Goal: Check status: Check status

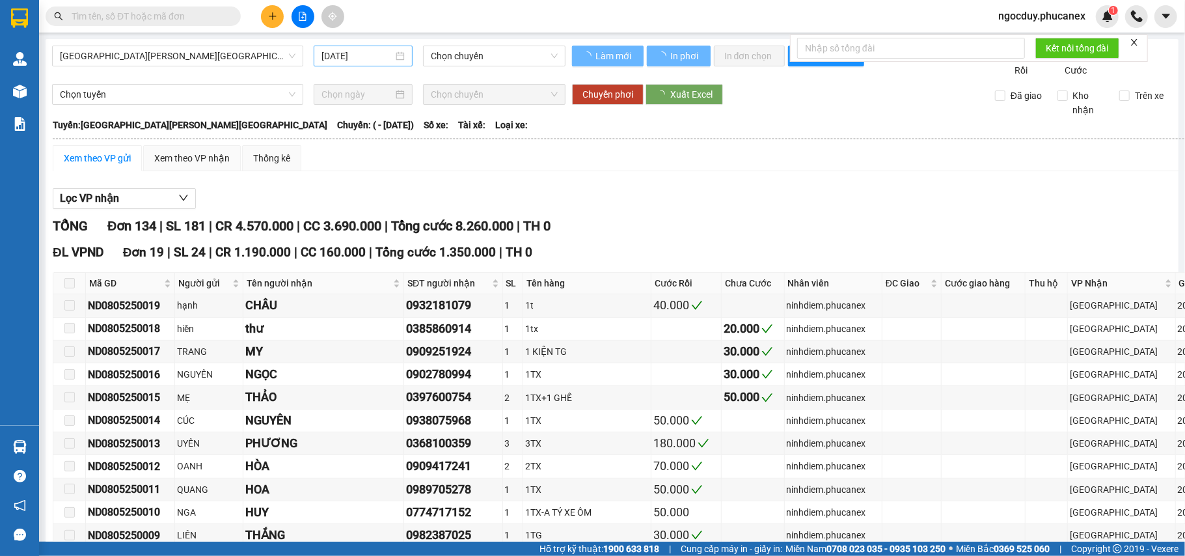
click at [390, 53] on div "[DATE]" at bounding box center [362, 56] width 83 height 14
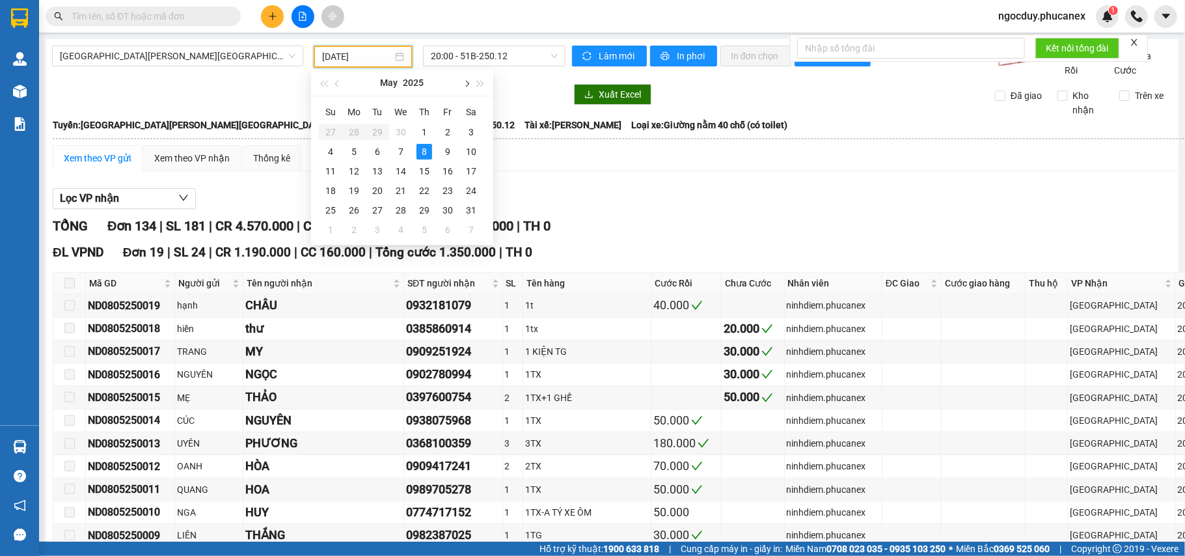
click at [467, 81] on span "button" at bounding box center [466, 84] width 7 height 7
click at [334, 170] on div "13" at bounding box center [331, 171] width 16 height 16
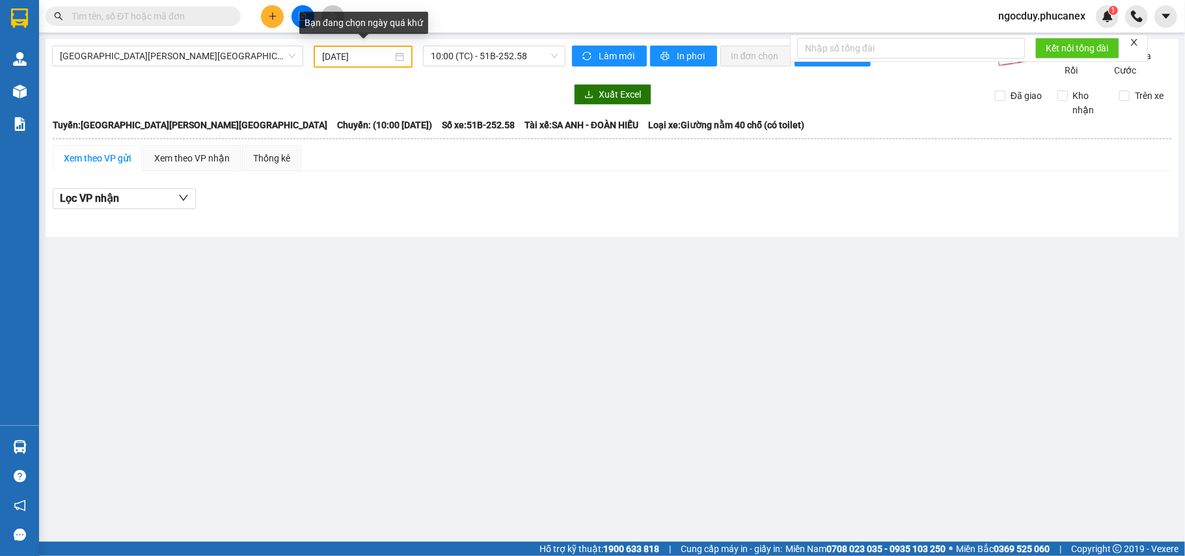
click at [396, 55] on div "[DATE]" at bounding box center [363, 56] width 82 height 14
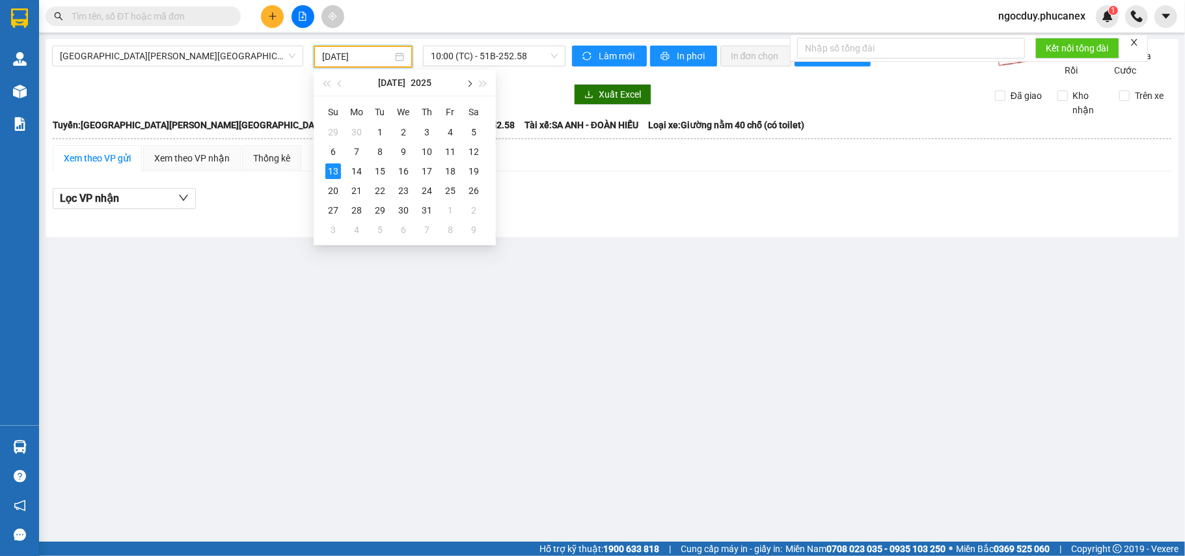
click at [467, 83] on span "button" at bounding box center [468, 84] width 7 height 7
click at [398, 168] on div "13" at bounding box center [404, 171] width 16 height 16
type input "[DATE]"
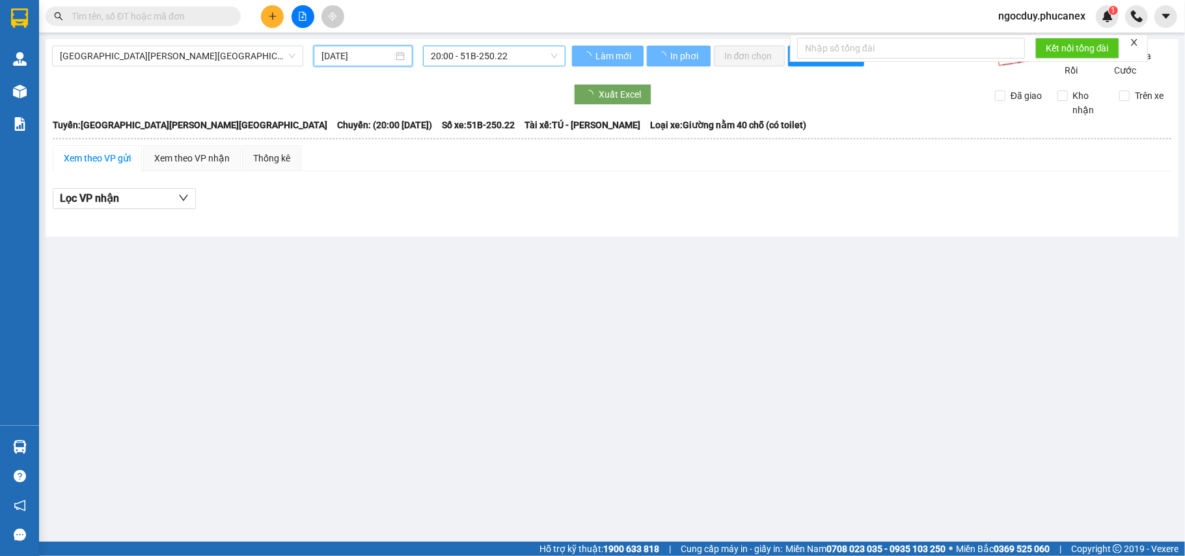
click at [510, 55] on span "20:00 - 51B-250.22" at bounding box center [494, 56] width 127 height 20
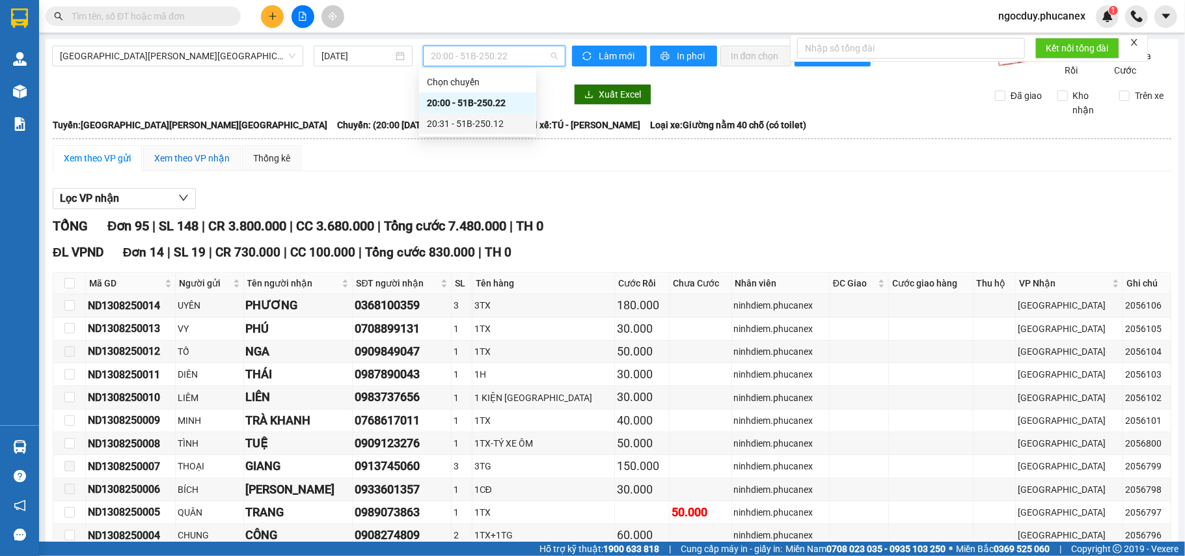
click at [164, 165] on div "Xem theo VP nhận" at bounding box center [191, 158] width 75 height 14
